Goal: Information Seeking & Learning: Compare options

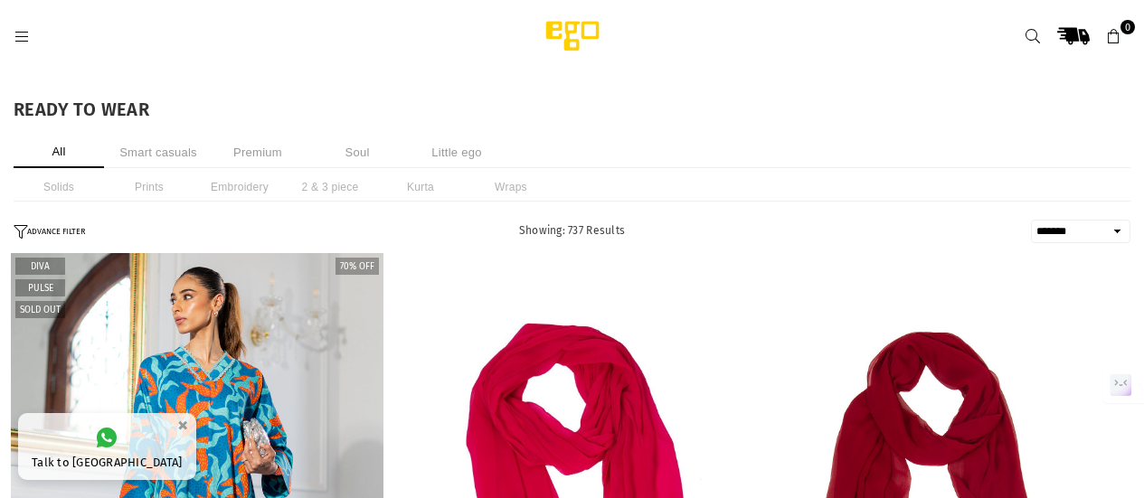
select select "**********"
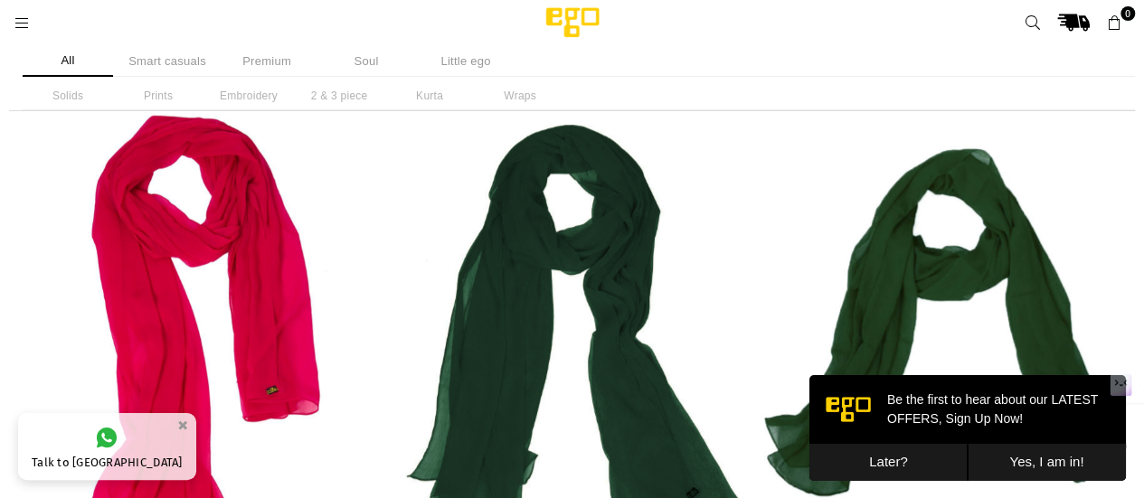
scroll to position [713, 0]
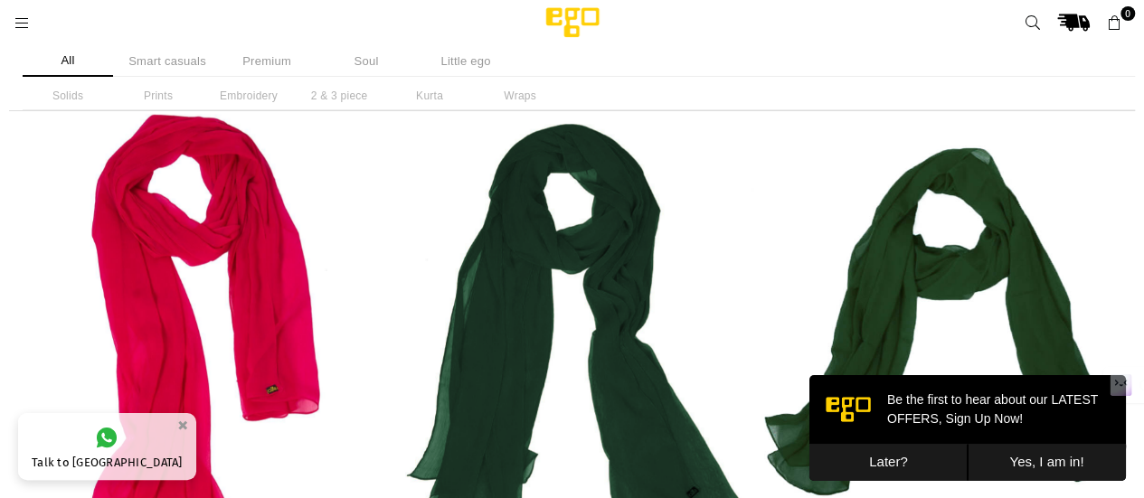
click at [914, 464] on button "Later?" at bounding box center [889, 462] width 158 height 37
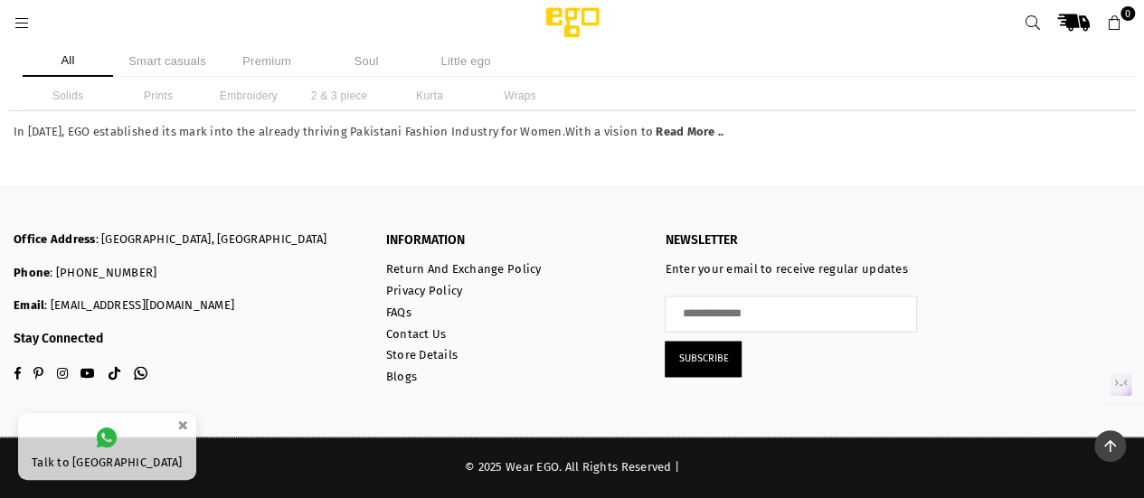
scroll to position [93329, 0]
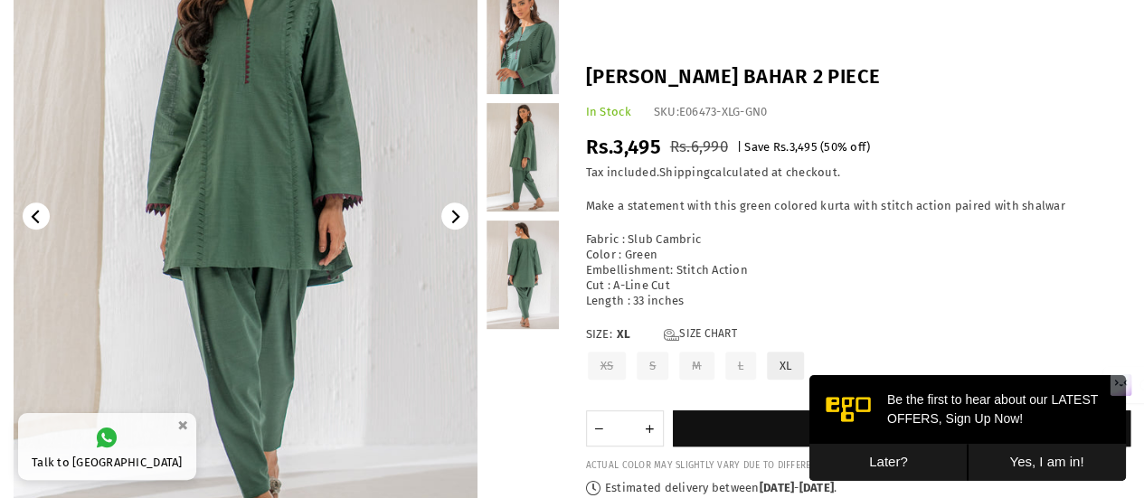
scroll to position [100, 0]
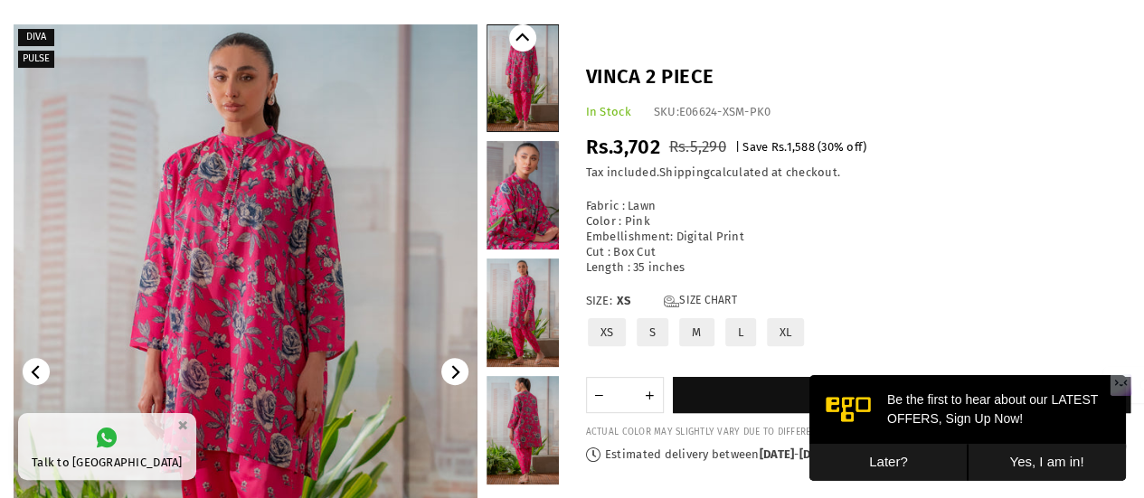
scroll to position [92, 0]
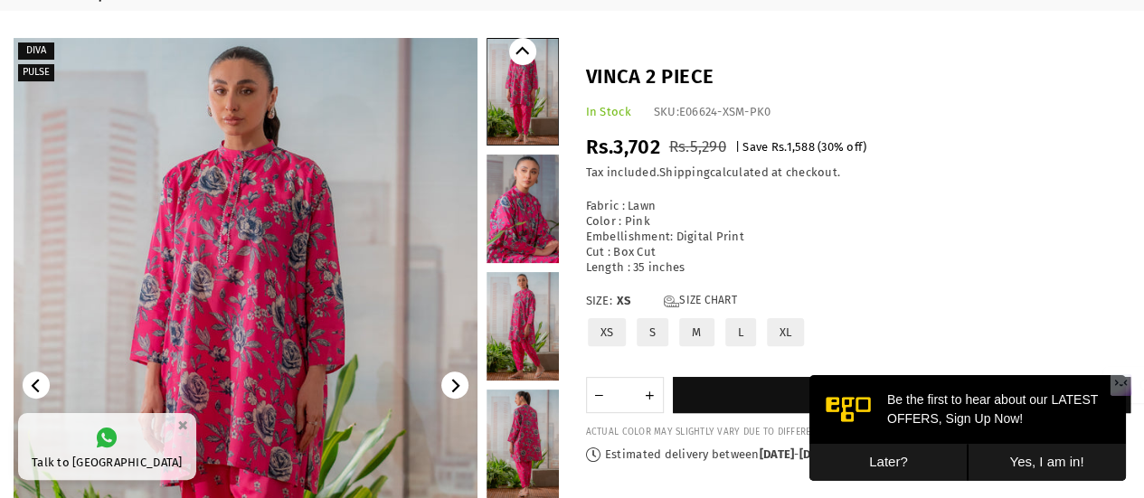
click at [527, 209] on link at bounding box center [523, 209] width 72 height 109
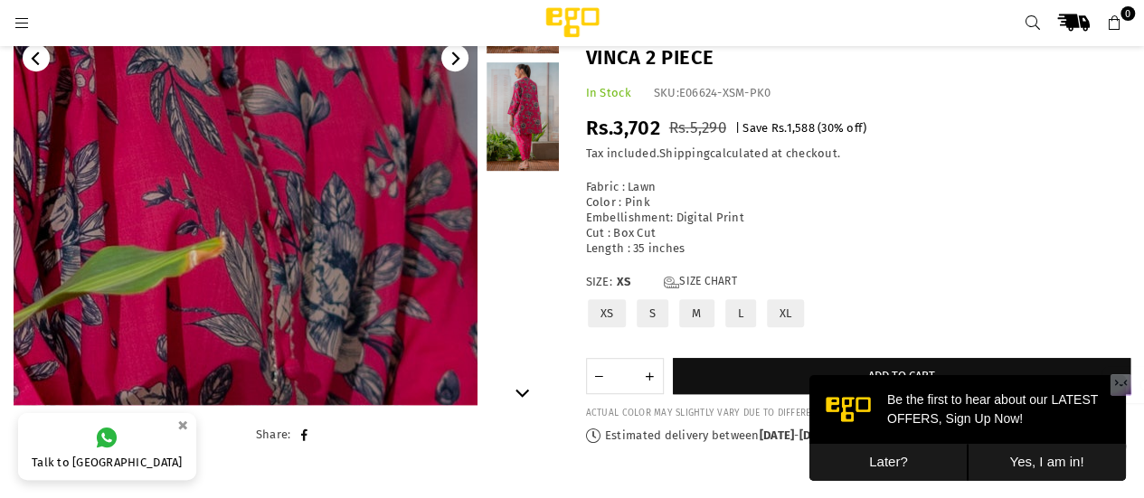
scroll to position [393, 0]
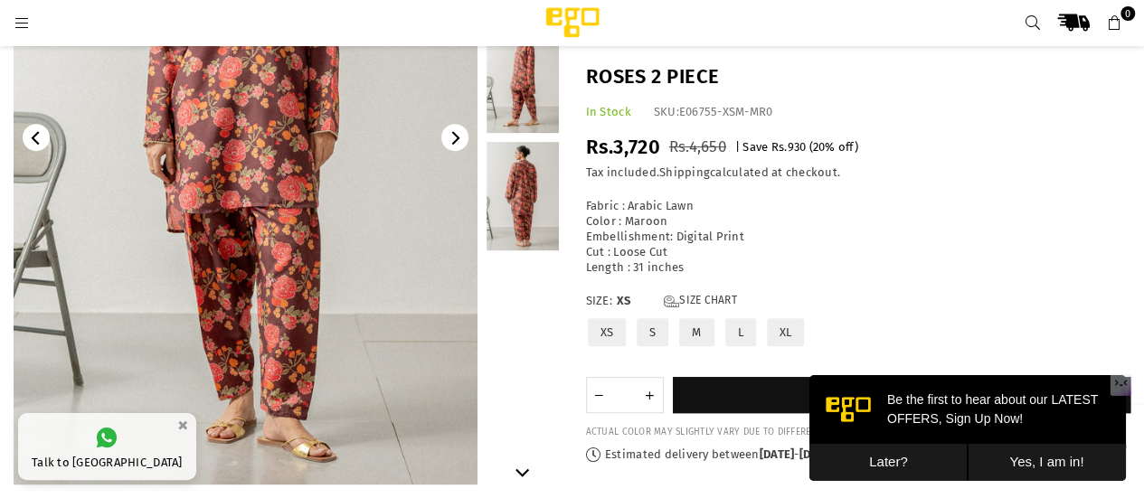
scroll to position [313, 0]
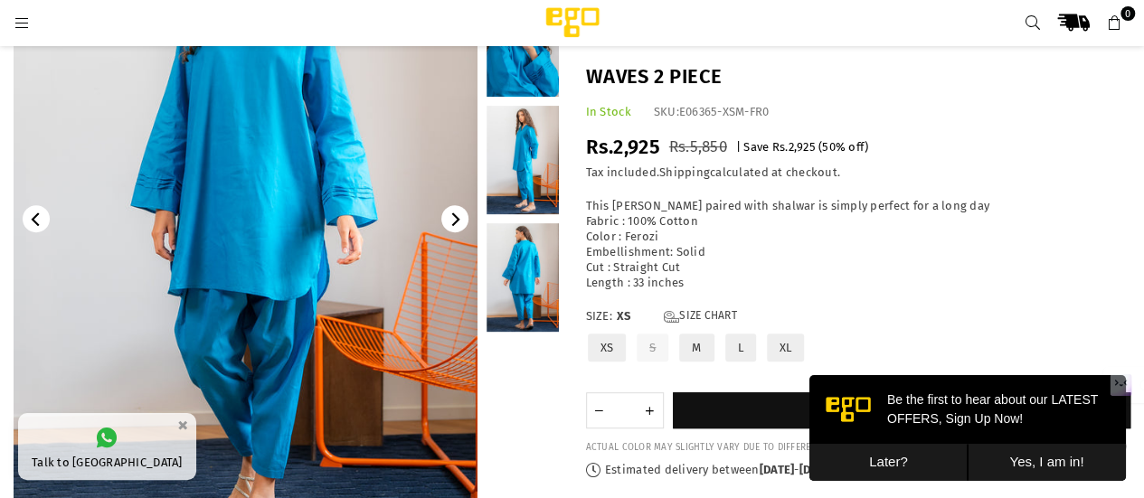
click at [525, 170] on link at bounding box center [523, 160] width 72 height 109
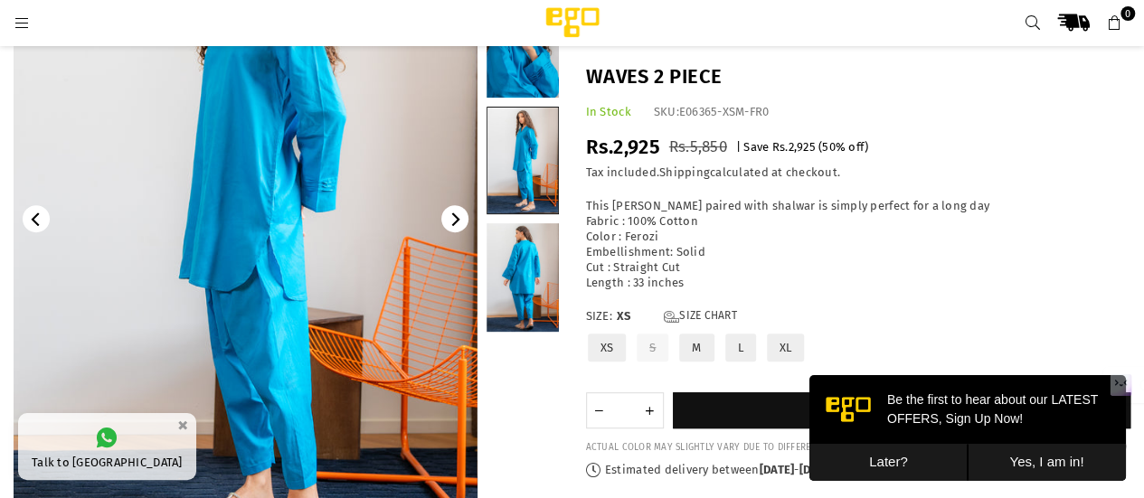
click at [519, 66] on link at bounding box center [523, 43] width 72 height 109
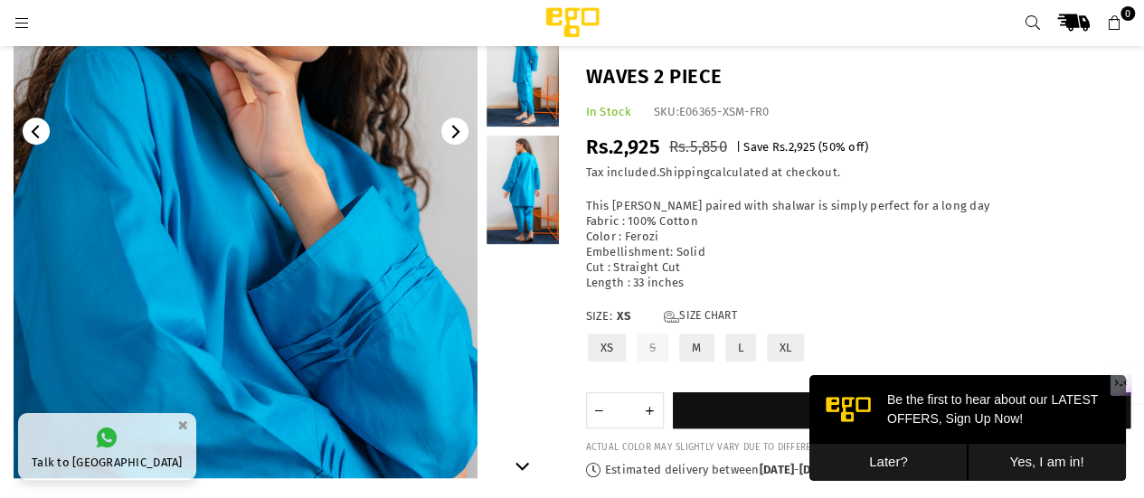
scroll to position [335, 0]
